Goal: Find specific page/section: Find specific page/section

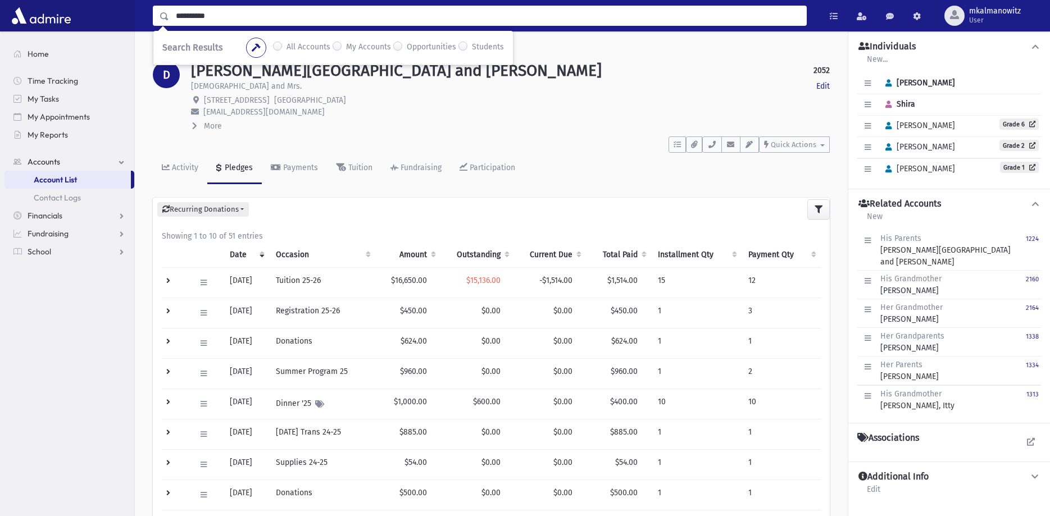
type input "**********"
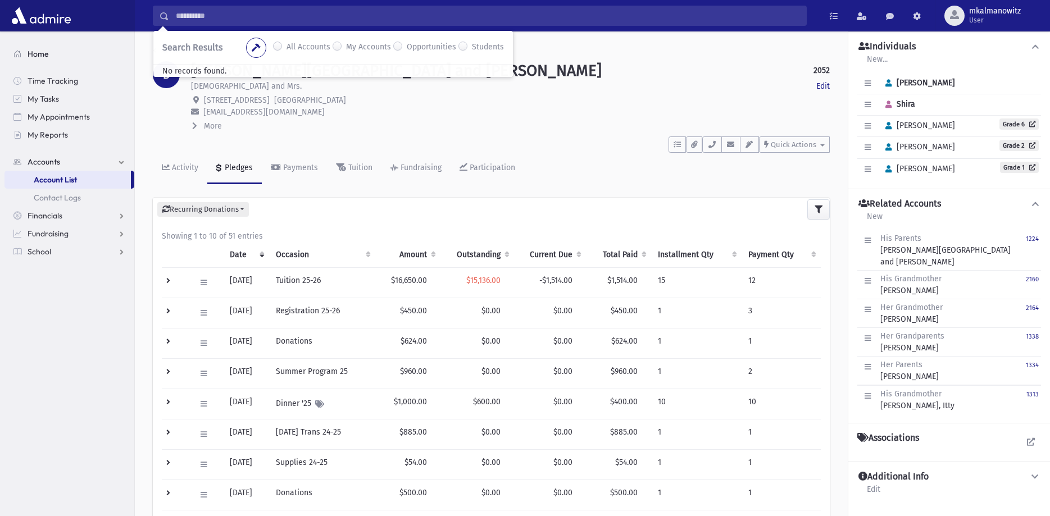
click at [38, 48] on link "Home" at bounding box center [69, 54] width 130 height 18
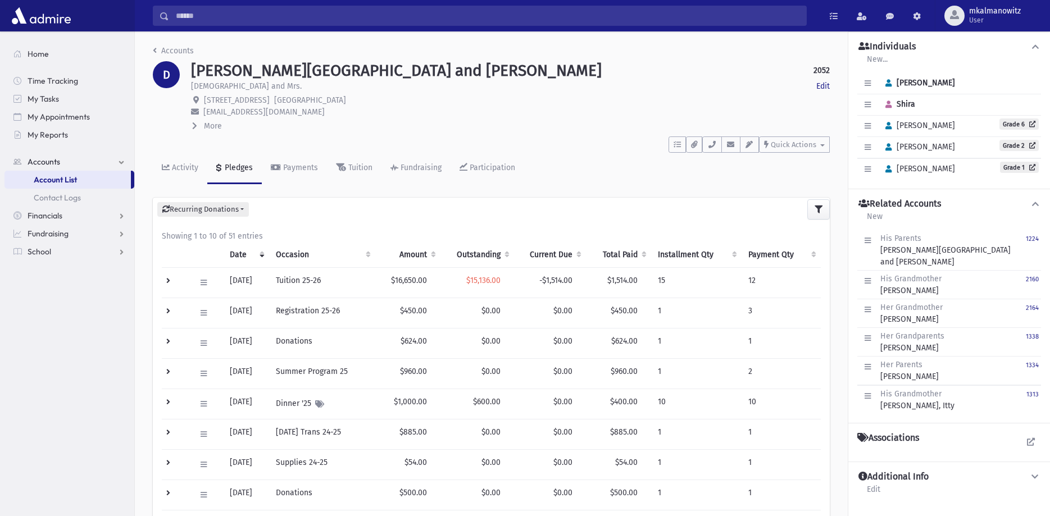
click at [234, 11] on input "Search" at bounding box center [487, 16] width 637 height 20
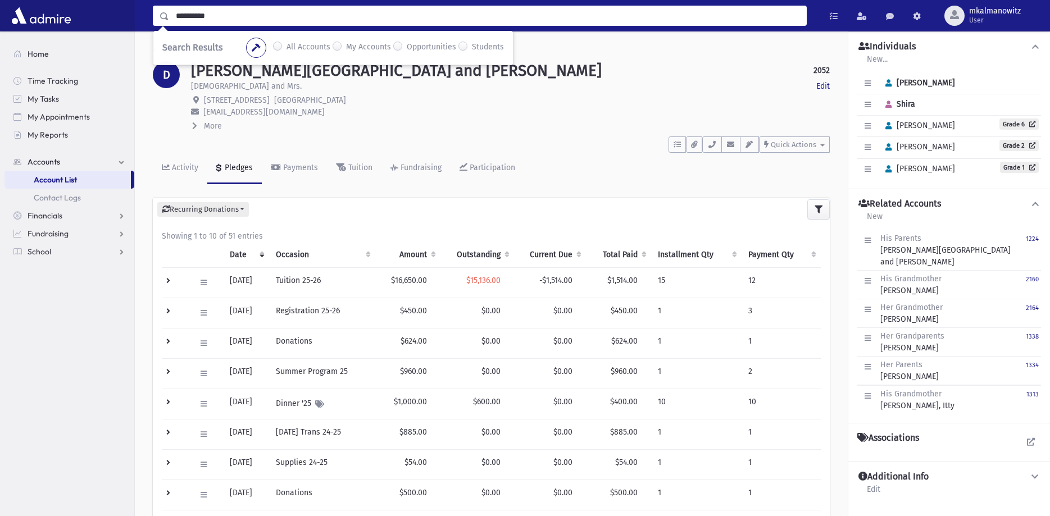
type input "**********"
